Goal: Information Seeking & Learning: Learn about a topic

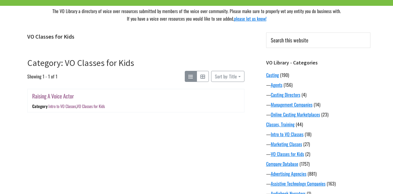
scroll to position [46, 0]
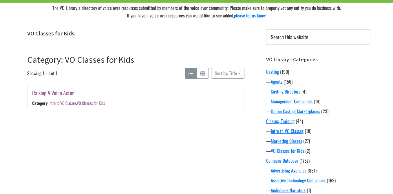
click at [42, 92] on link "Raising A Voice Actor" at bounding box center [53, 92] width 42 height 8
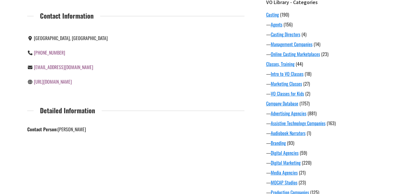
scroll to position [105, 0]
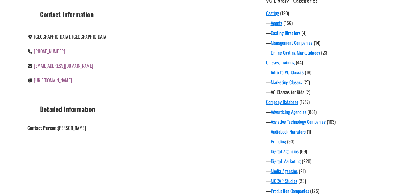
click at [278, 92] on link "VO Classes for Kids" at bounding box center [287, 91] width 33 height 7
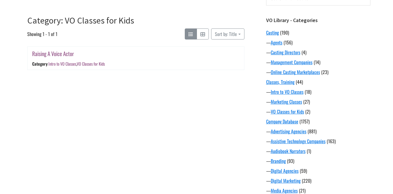
scroll to position [86, 0]
click at [286, 81] on link "Classes, Training" at bounding box center [280, 81] width 28 height 7
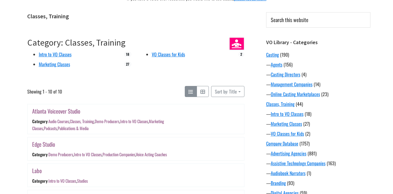
scroll to position [33, 0]
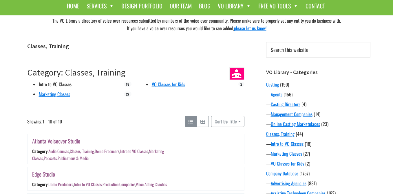
click at [54, 86] on link "Intro to VO Classes" at bounding box center [55, 84] width 33 height 7
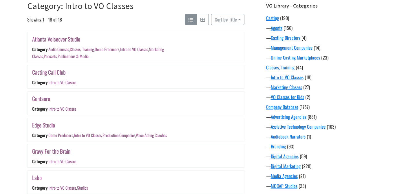
scroll to position [101, 0]
